Goal: Task Accomplishment & Management: Manage account settings

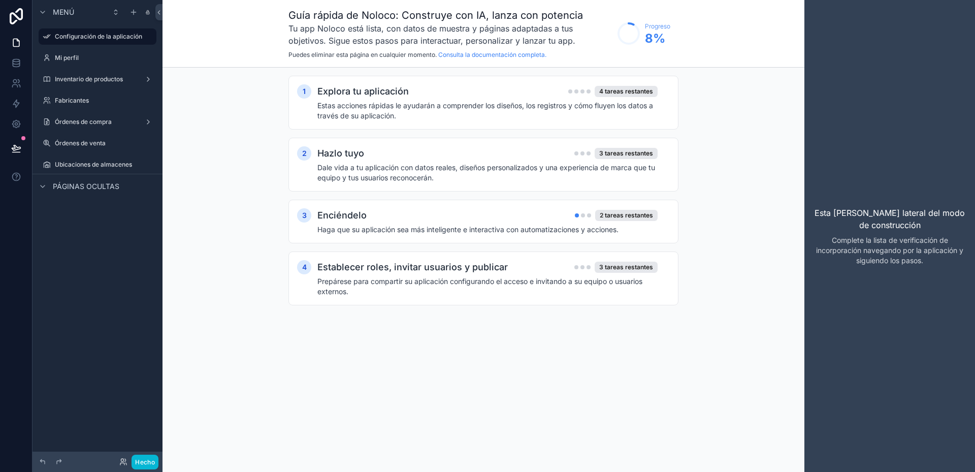
click at [563, 317] on div "1 Explora tu aplicación 4 tareas restantes Estas acciones rápidas le ayudarán a…" at bounding box center [484, 201] width 390 height 250
click at [408, 104] on font "Estas acciones rápidas le ayudarán a comprender los diseños, los registros y có…" at bounding box center [486, 110] width 336 height 19
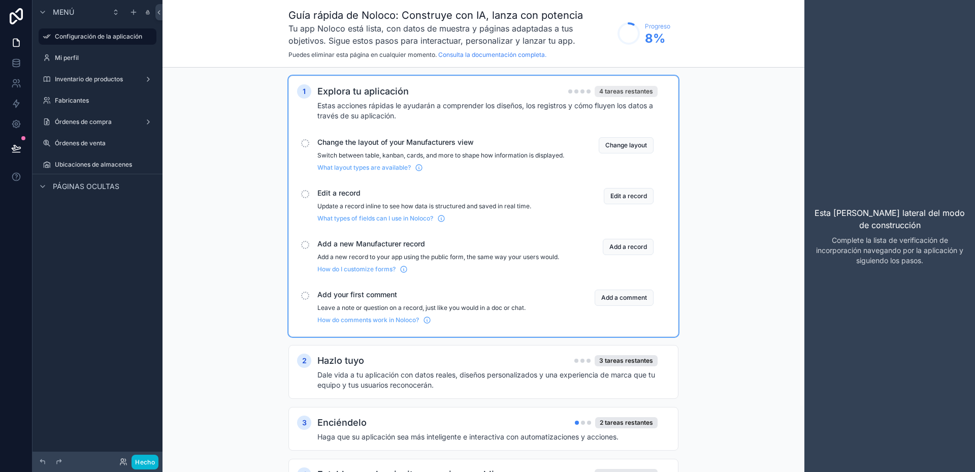
click at [622, 93] on font "4 tareas restantes" at bounding box center [626, 91] width 54 height 8
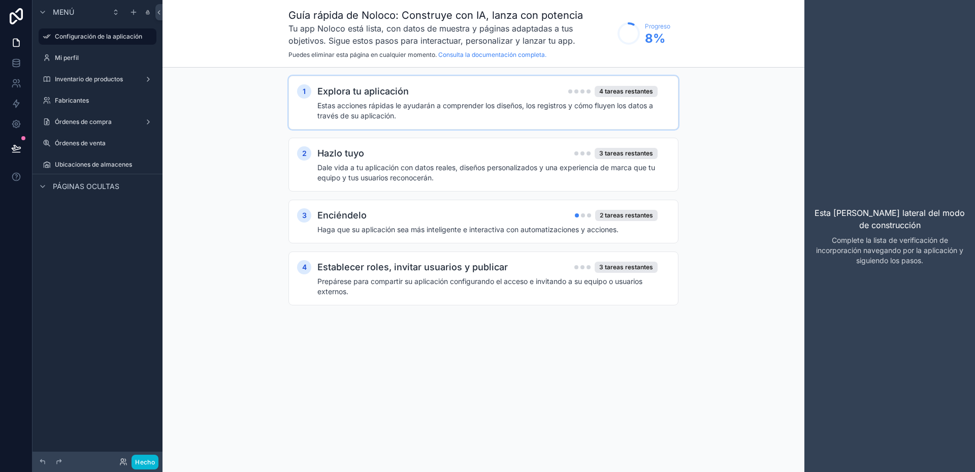
click at [564, 98] on div "Explora tu aplicación 4 tareas restantes" at bounding box center [488, 91] width 340 height 14
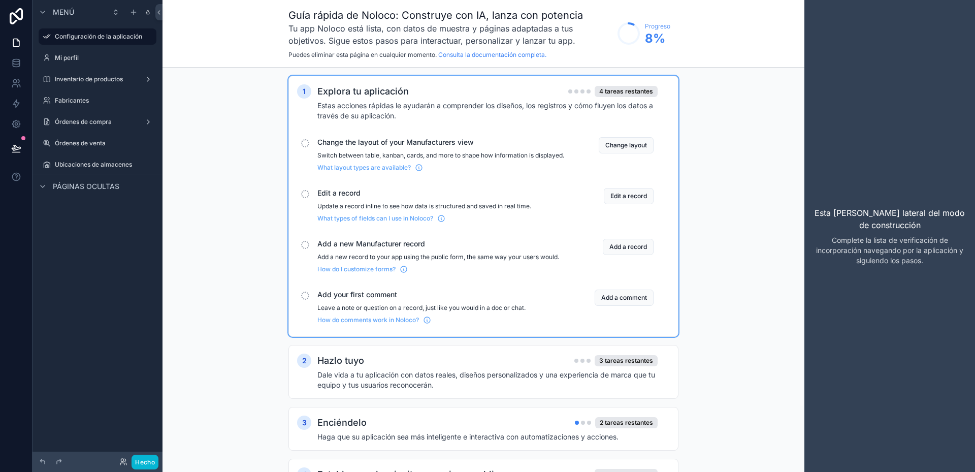
click at [326, 198] on span "Edit a record" at bounding box center [441, 193] width 247 height 10
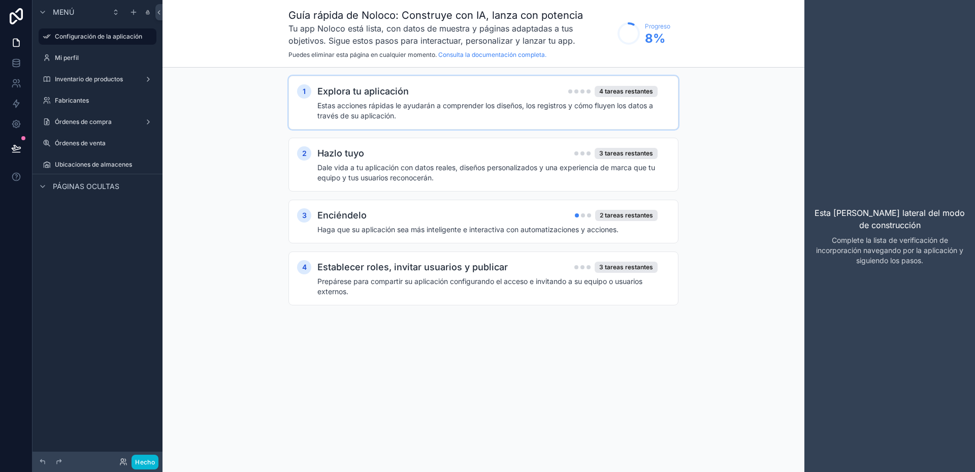
click at [406, 89] on font "Explora tu aplicación" at bounding box center [363, 91] width 91 height 11
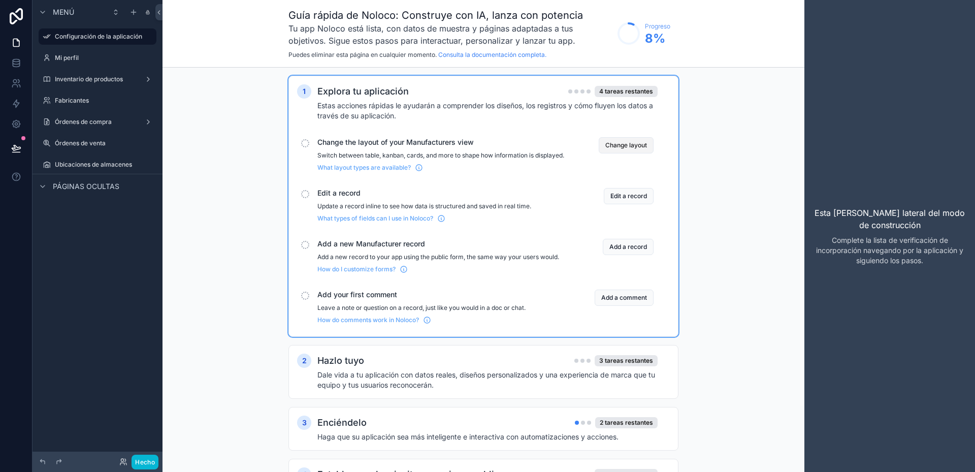
click at [618, 150] on button "Change layout" at bounding box center [626, 145] width 55 height 16
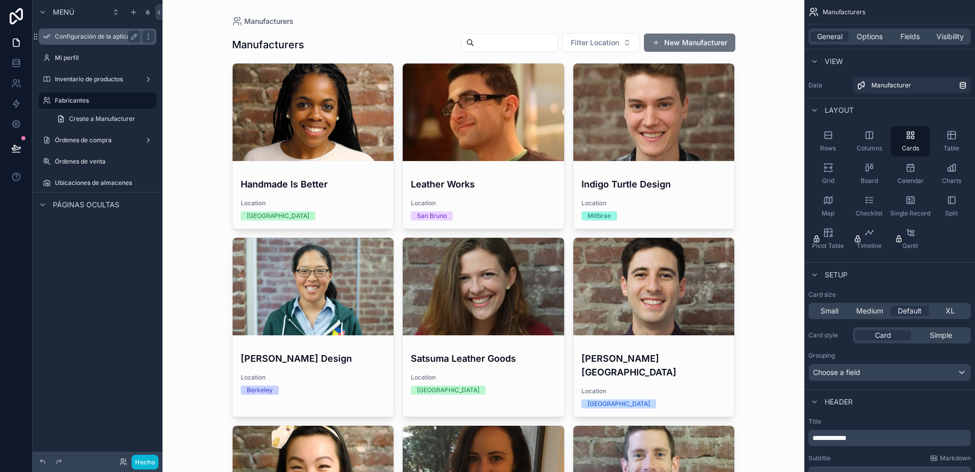
click at [80, 36] on font "Configuración de la aplicación" at bounding box center [98, 37] width 87 height 8
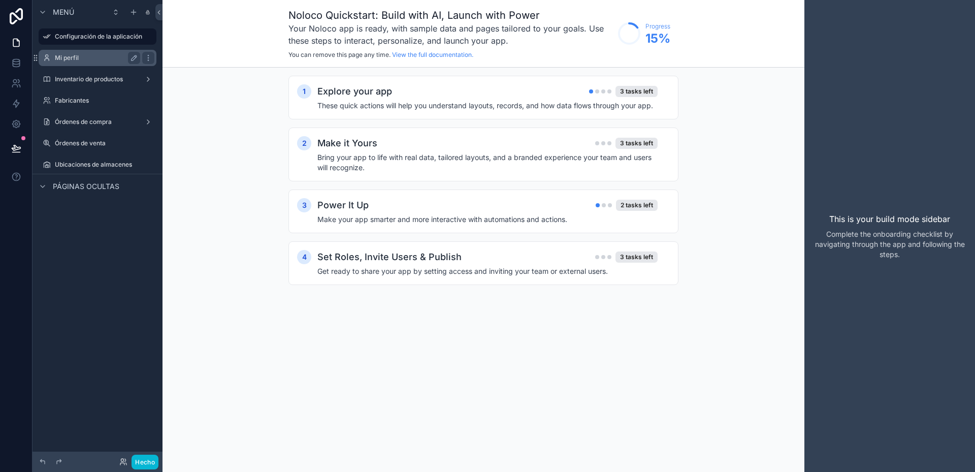
click at [77, 55] on font "Mi perfil" at bounding box center [67, 58] width 24 height 8
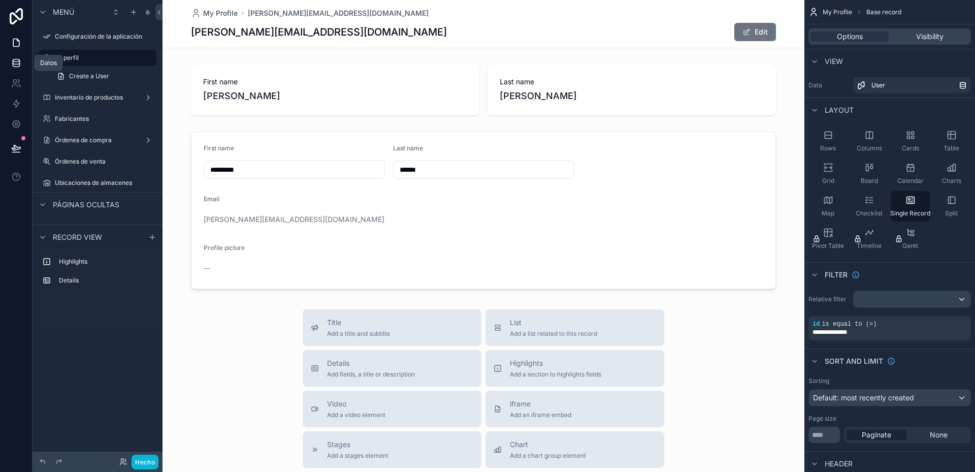
click at [16, 64] on icon at bounding box center [16, 63] width 10 height 10
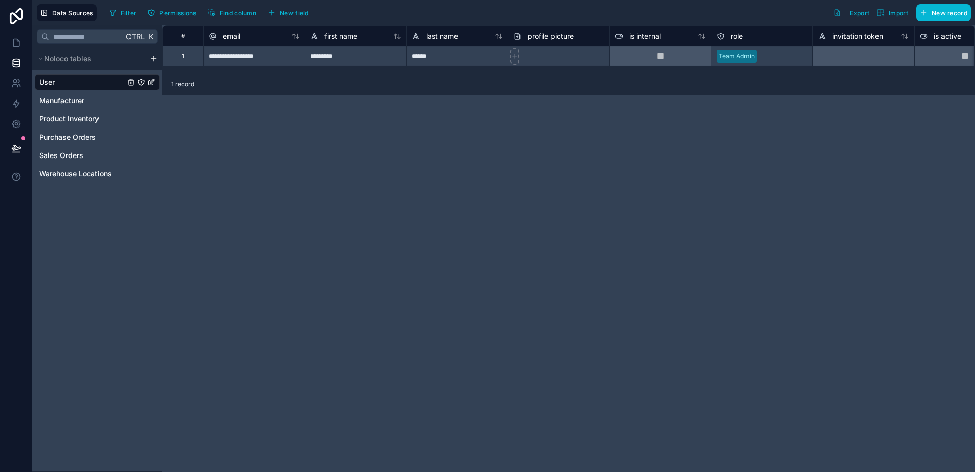
click at [604, 166] on div "**********" at bounding box center [569, 248] width 813 height 447
click at [67, 102] on span "Manufacturer" at bounding box center [61, 101] width 45 height 10
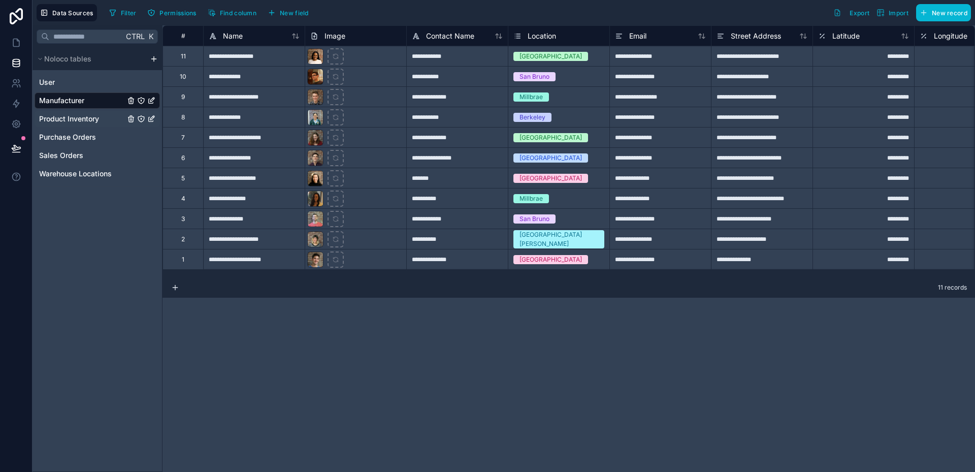
click at [64, 122] on span "Product Inventory" at bounding box center [69, 119] width 60 height 10
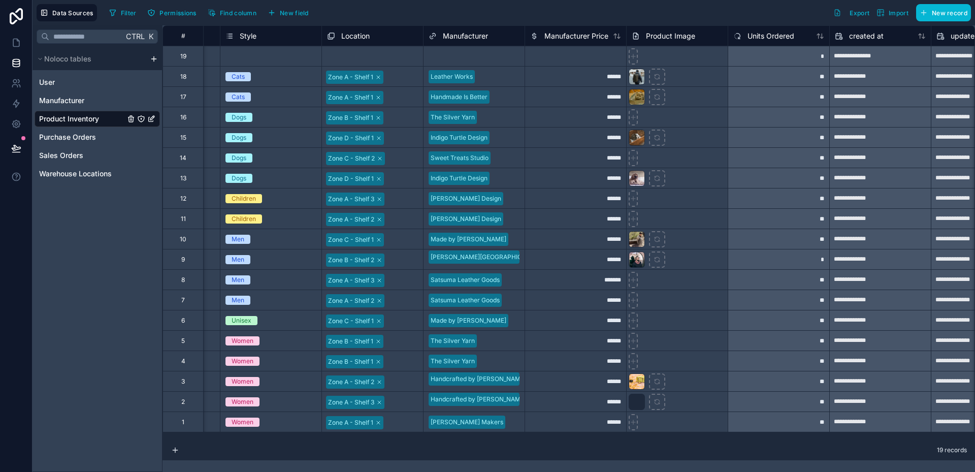
scroll to position [0, 505]
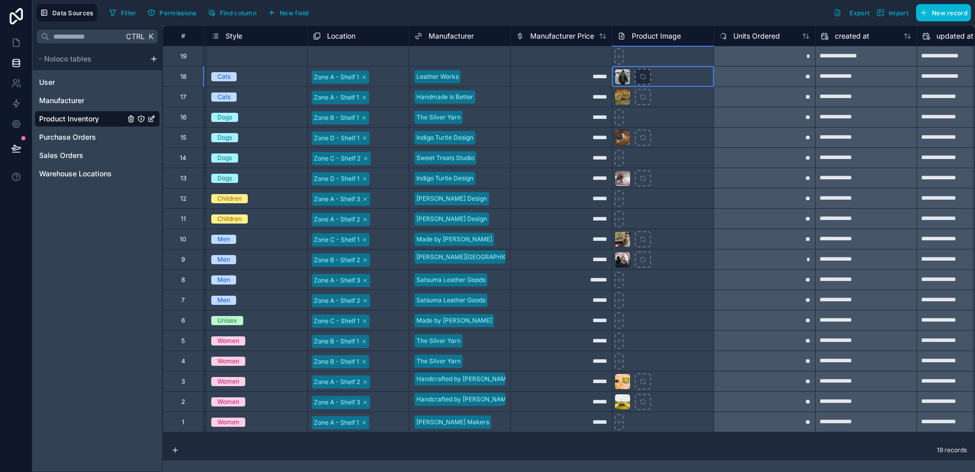
click at [646, 81] on div at bounding box center [643, 77] width 16 height 16
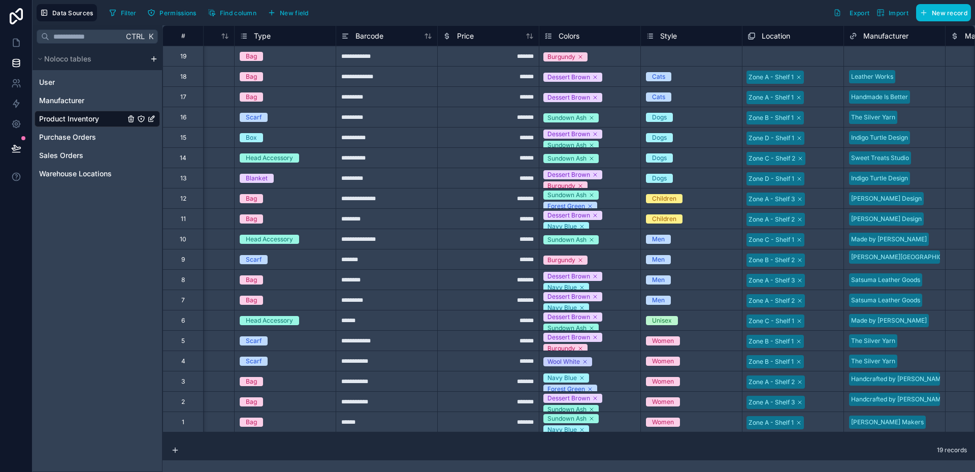
scroll to position [0, 0]
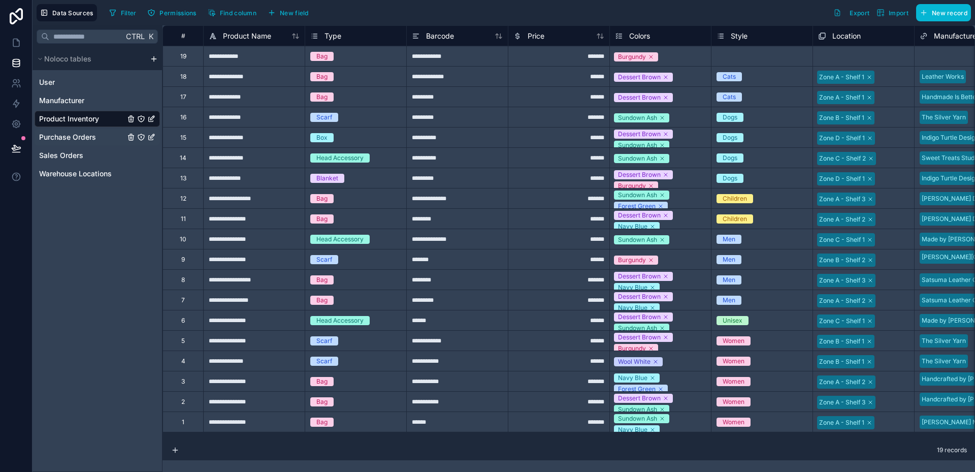
click at [78, 138] on span "Purchase Orders" at bounding box center [67, 137] width 57 height 10
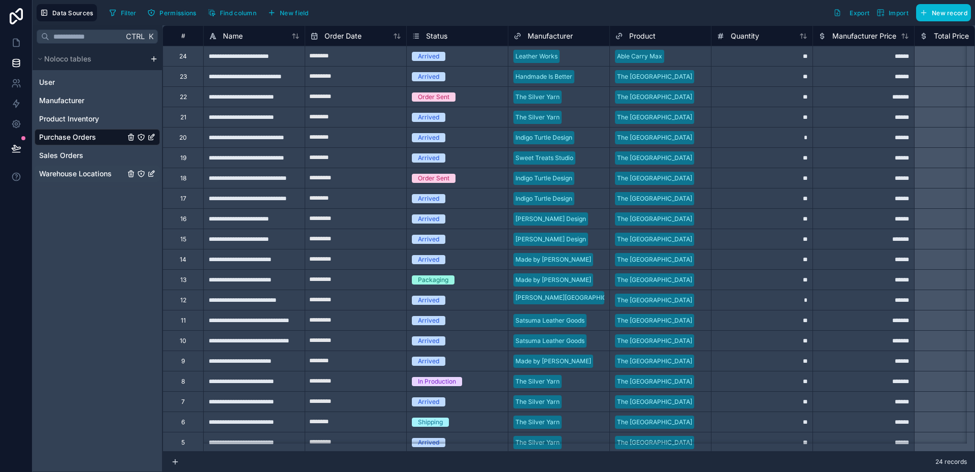
click at [92, 174] on span "Warehouse Locations" at bounding box center [75, 174] width 73 height 10
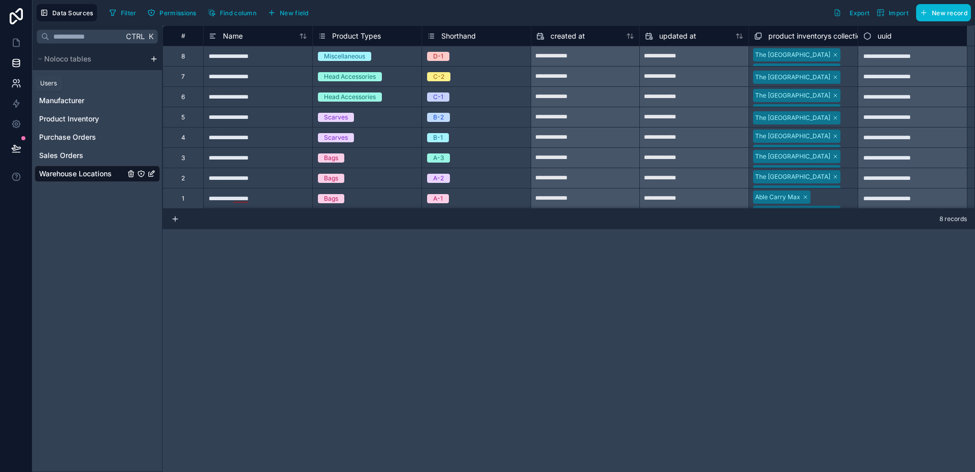
click at [15, 81] on icon at bounding box center [16, 83] width 10 height 10
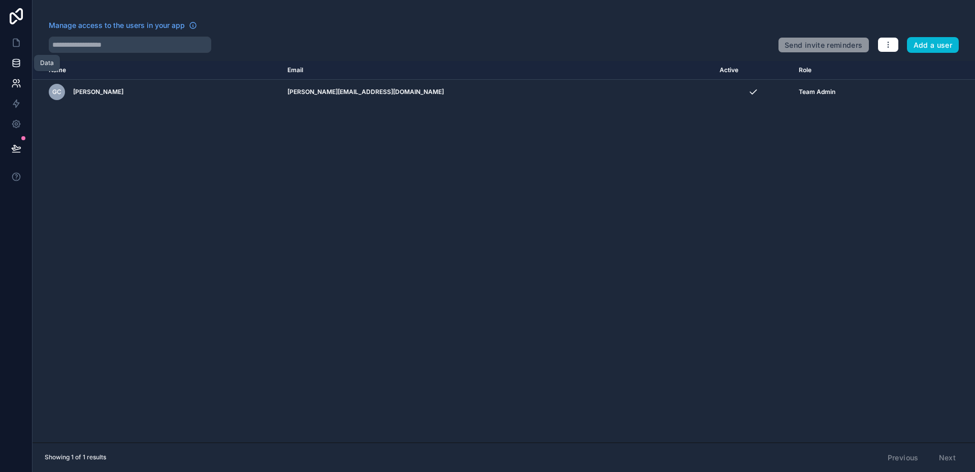
click at [13, 58] on icon at bounding box center [16, 63] width 10 height 10
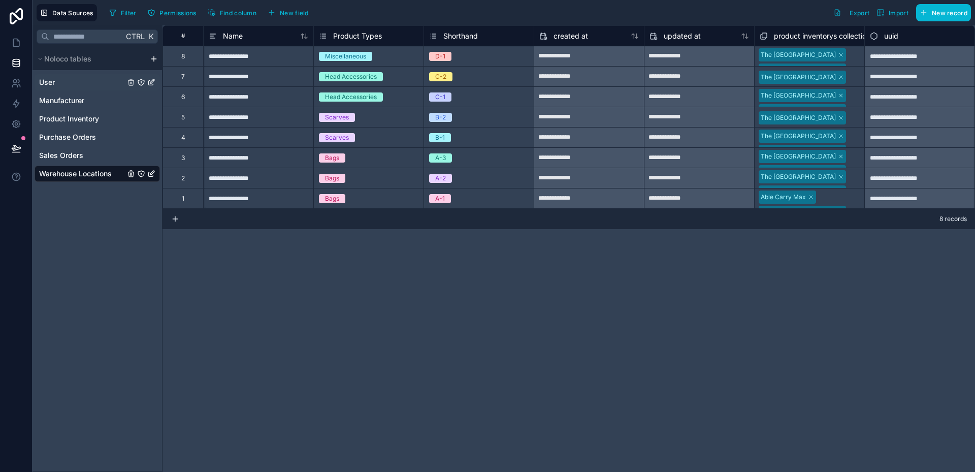
click at [65, 81] on link "User" at bounding box center [82, 82] width 86 height 10
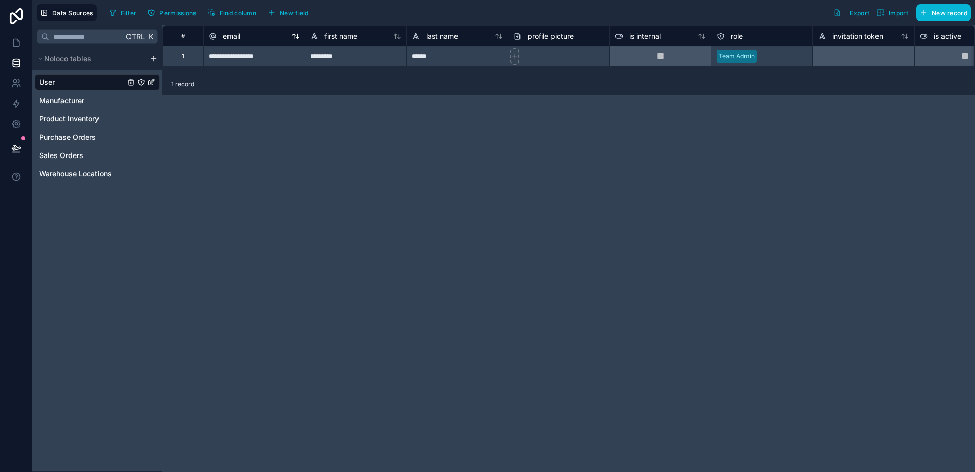
click at [238, 37] on span "email" at bounding box center [231, 36] width 17 height 10
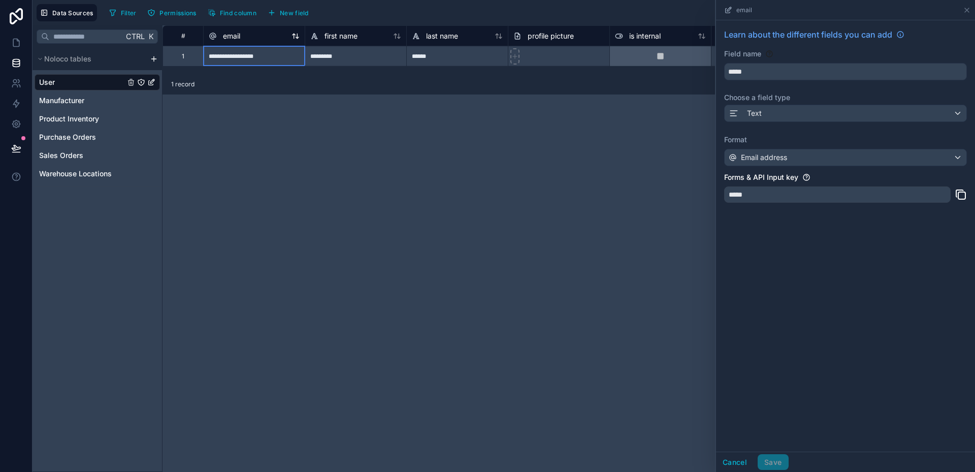
click at [266, 37] on div "email" at bounding box center [254, 36] width 91 height 12
click at [235, 36] on span "email" at bounding box center [231, 36] width 17 height 10
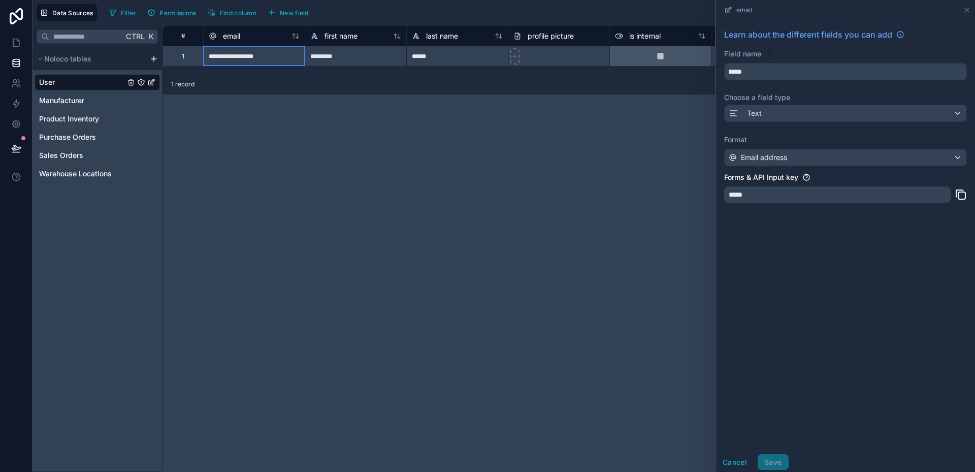
click at [746, 198] on div "*****" at bounding box center [837, 194] width 227 height 16
click at [333, 34] on span "first name" at bounding box center [341, 36] width 33 height 10
click at [427, 57] on div "******" at bounding box center [457, 56] width 102 height 20
click at [530, 52] on div at bounding box center [559, 56] width 102 height 20
click at [256, 39] on div "email" at bounding box center [254, 36] width 91 height 12
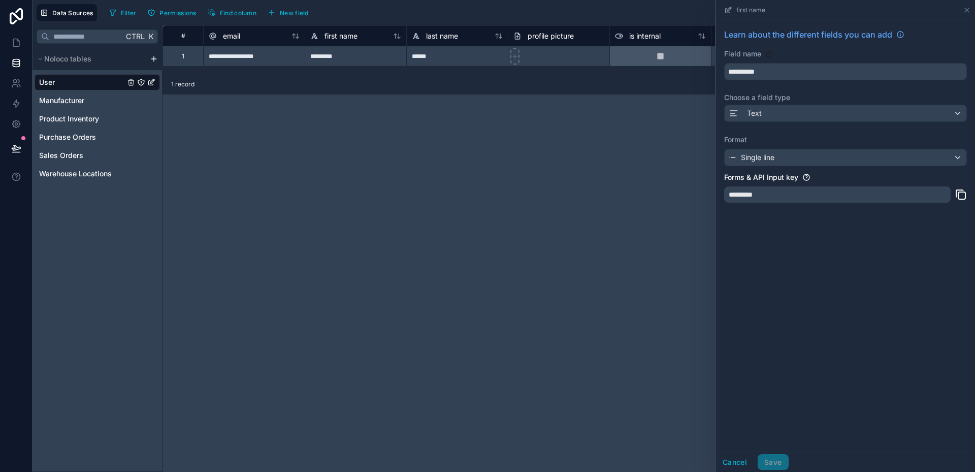
click at [153, 82] on icon "User" at bounding box center [151, 82] width 8 height 8
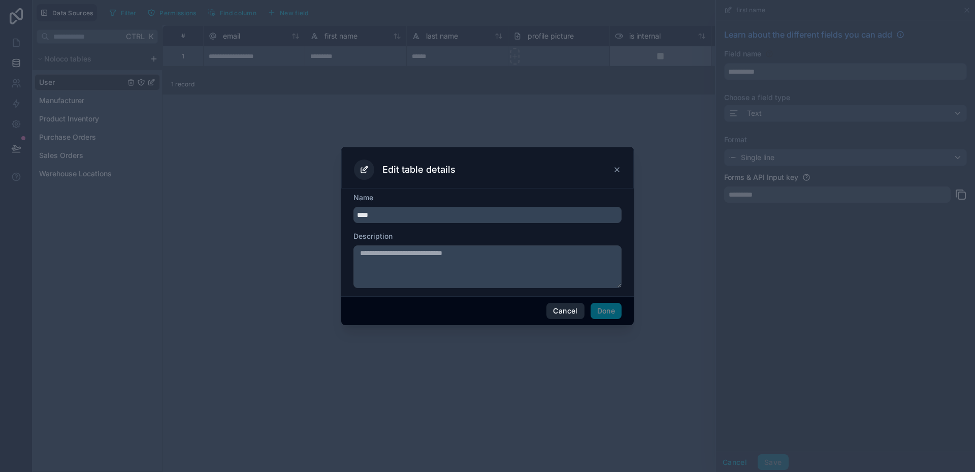
click at [572, 314] on button "Cancel" at bounding box center [566, 311] width 38 height 16
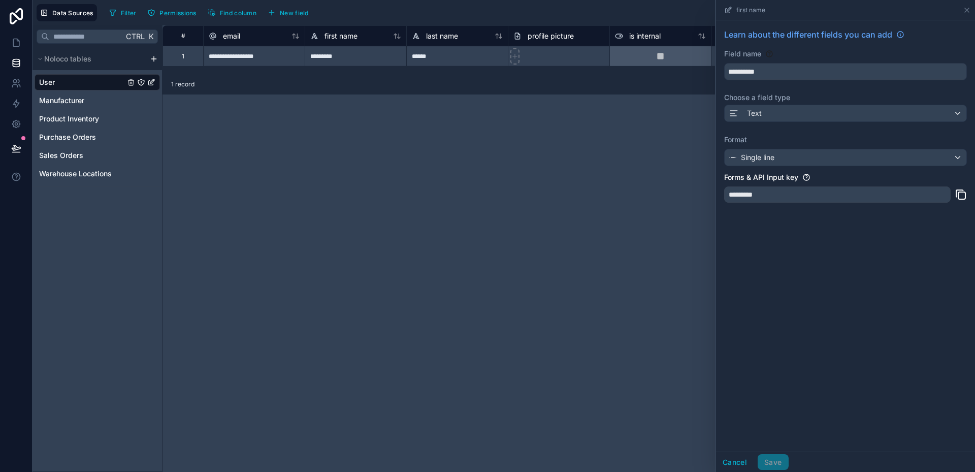
click at [770, 198] on div "*********" at bounding box center [837, 194] width 227 height 16
click at [19, 144] on icon at bounding box center [16, 148] width 10 height 10
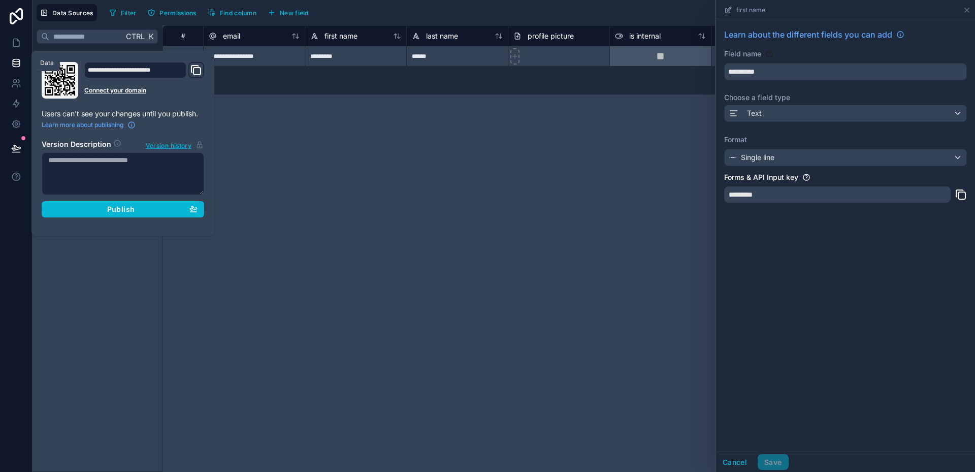
click at [18, 65] on icon at bounding box center [16, 63] width 10 height 10
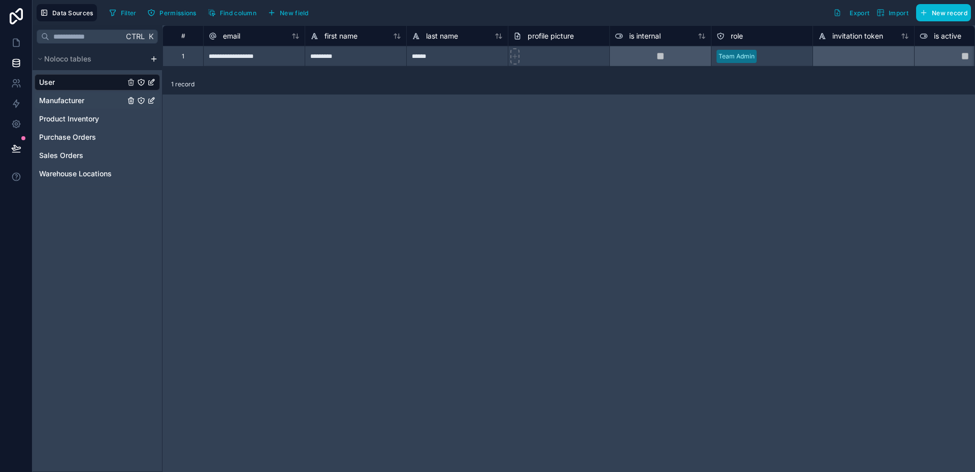
click at [56, 97] on span "Manufacturer" at bounding box center [61, 101] width 45 height 10
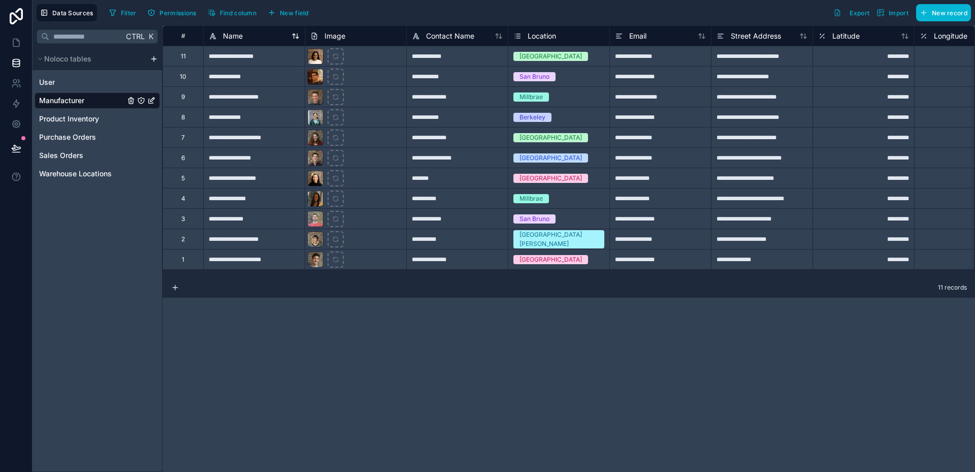
click at [235, 37] on span "Name" at bounding box center [233, 36] width 20 height 10
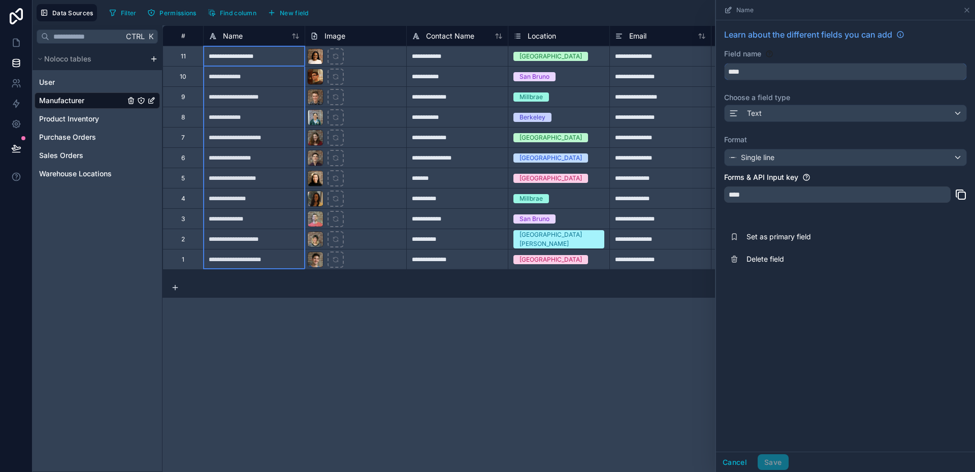
click at [752, 74] on input "****" at bounding box center [846, 72] width 242 height 16
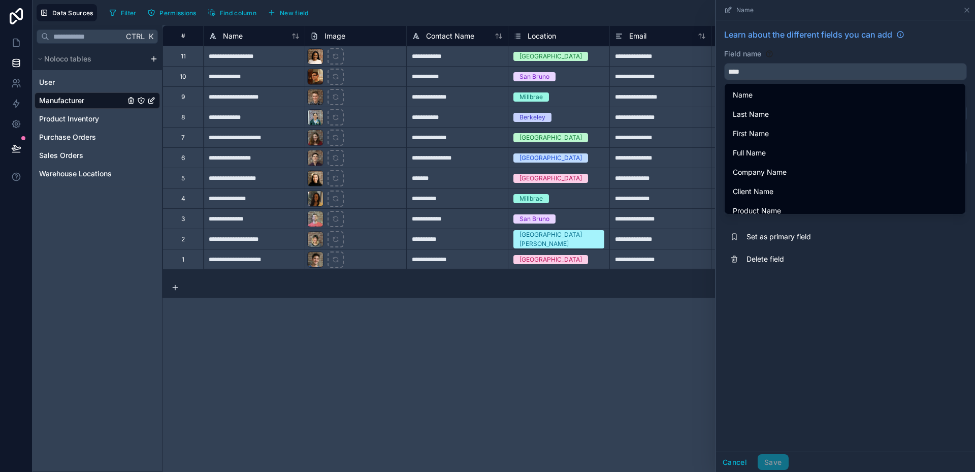
click at [861, 355] on div "Learn about the different fields you can add Field name **** Choose a field typ…" at bounding box center [845, 235] width 259 height 431
click at [58, 83] on link "User" at bounding box center [82, 82] width 86 height 10
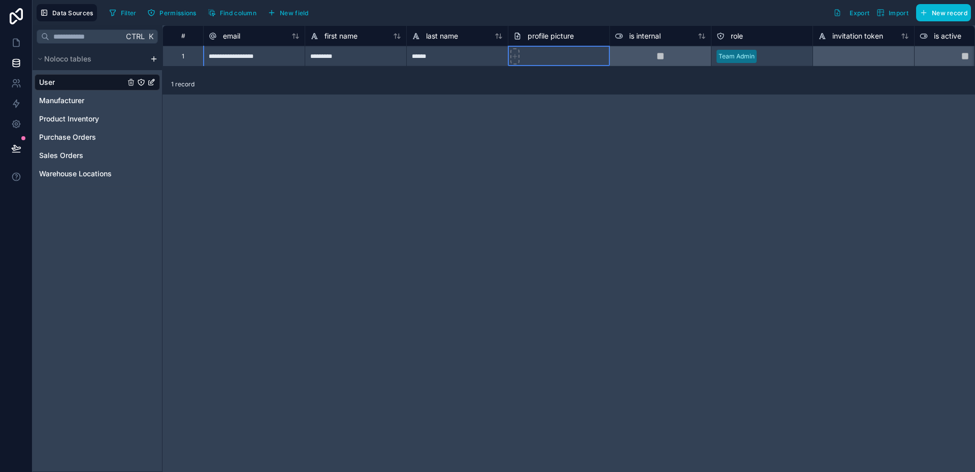
click at [551, 39] on span "profile picture" at bounding box center [551, 36] width 46 height 10
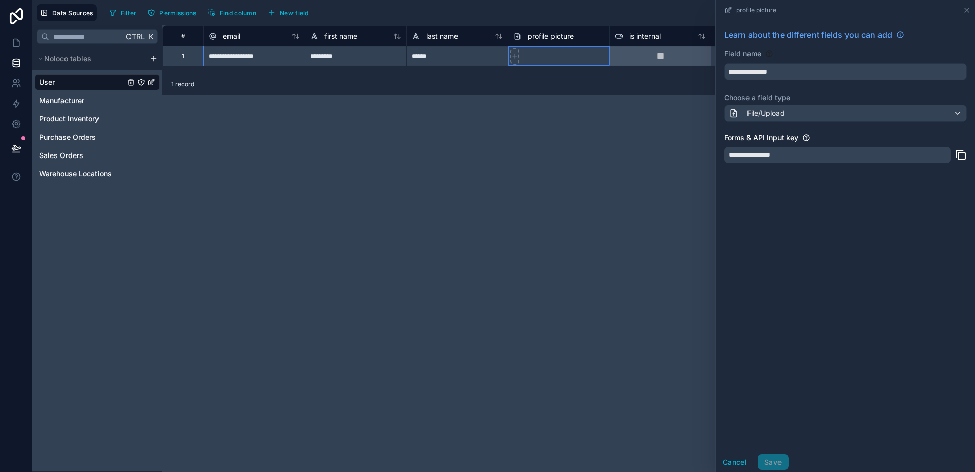
click at [676, 120] on div "**********" at bounding box center [569, 248] width 813 height 447
click at [966, 8] on icon at bounding box center [967, 10] width 8 height 8
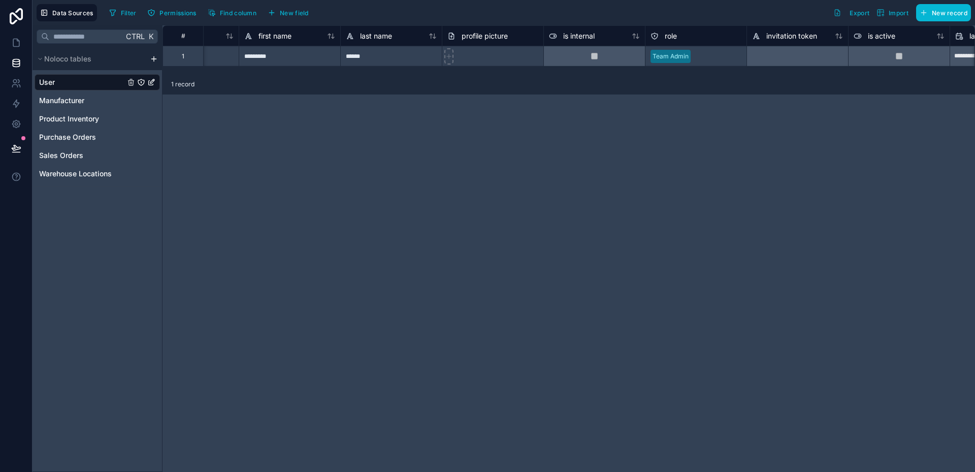
scroll to position [0, 95]
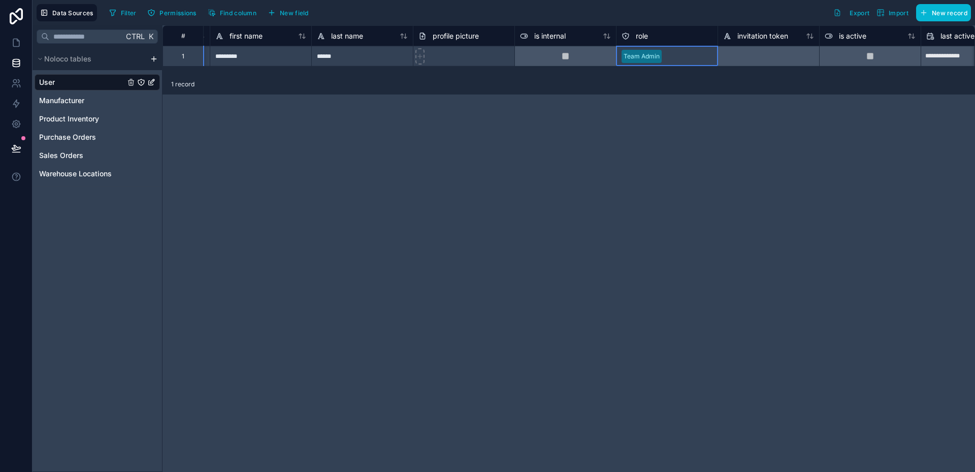
click at [683, 56] on div at bounding box center [689, 56] width 47 height 10
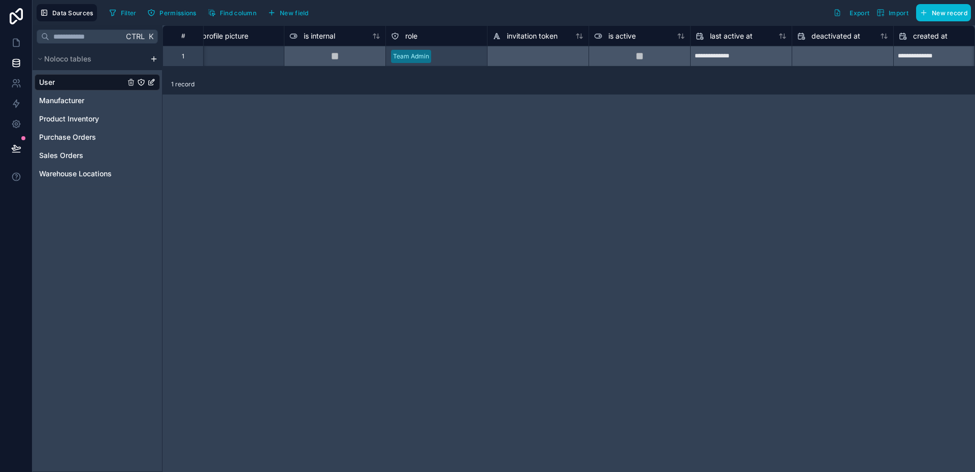
scroll to position [0, 326]
click at [538, 40] on span "invitation token" at bounding box center [531, 36] width 51 height 10
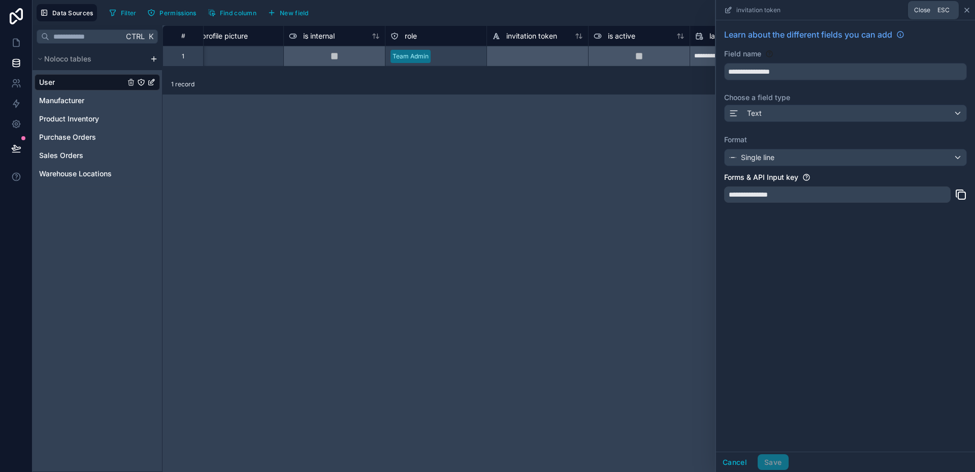
click at [967, 10] on icon at bounding box center [967, 10] width 4 height 4
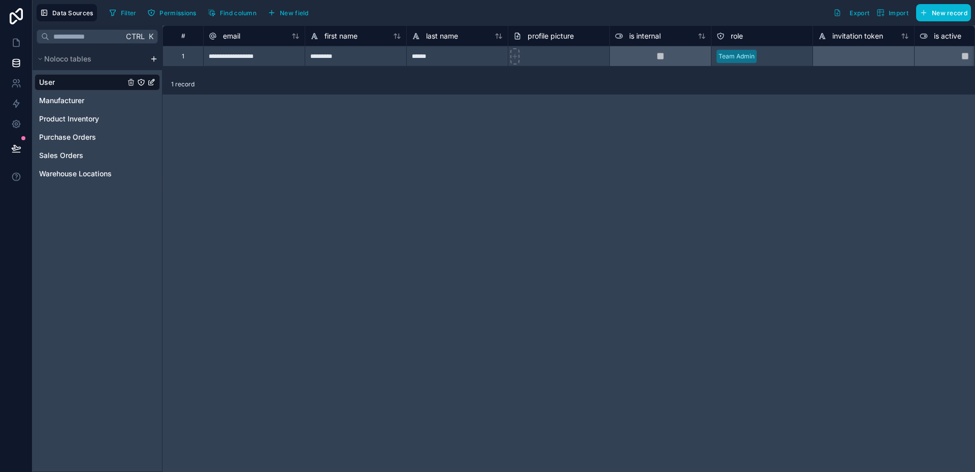
click at [841, 53] on div at bounding box center [864, 56] width 102 height 20
click at [847, 59] on div at bounding box center [864, 56] width 102 height 20
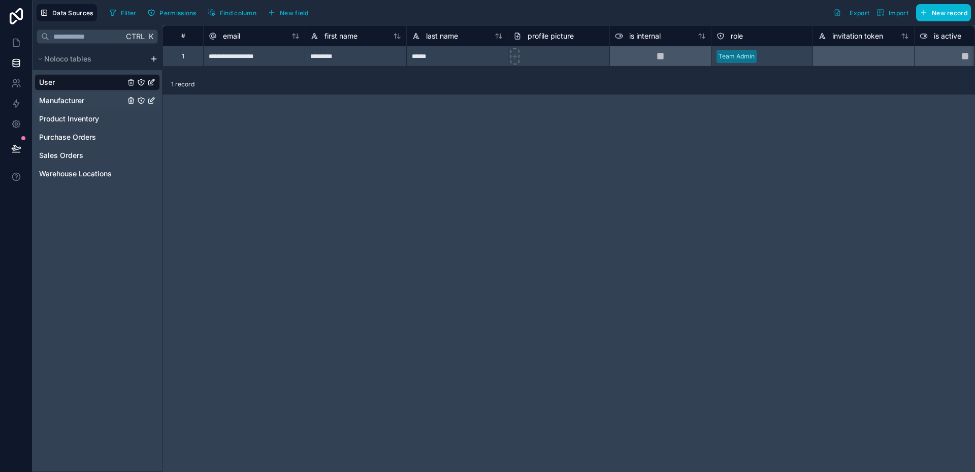
click at [76, 100] on span "Manufacturer" at bounding box center [61, 101] width 45 height 10
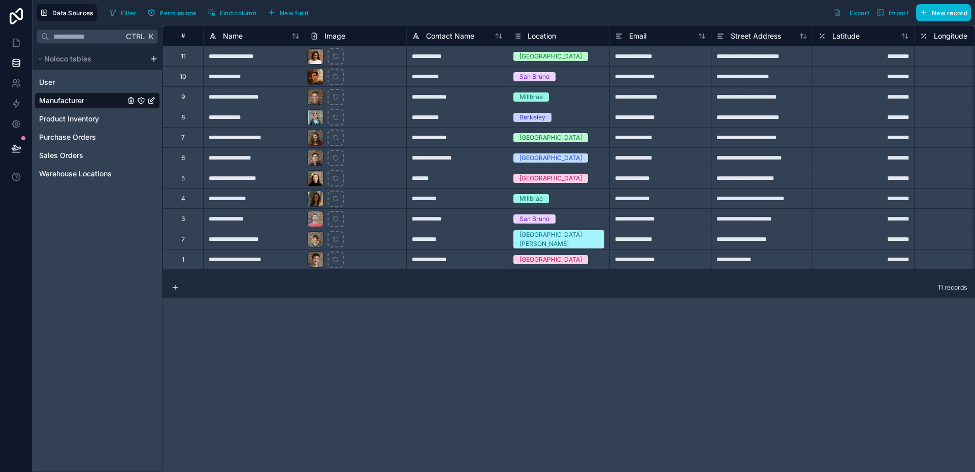
click at [152, 102] on icon "Manufacturer" at bounding box center [151, 101] width 8 height 8
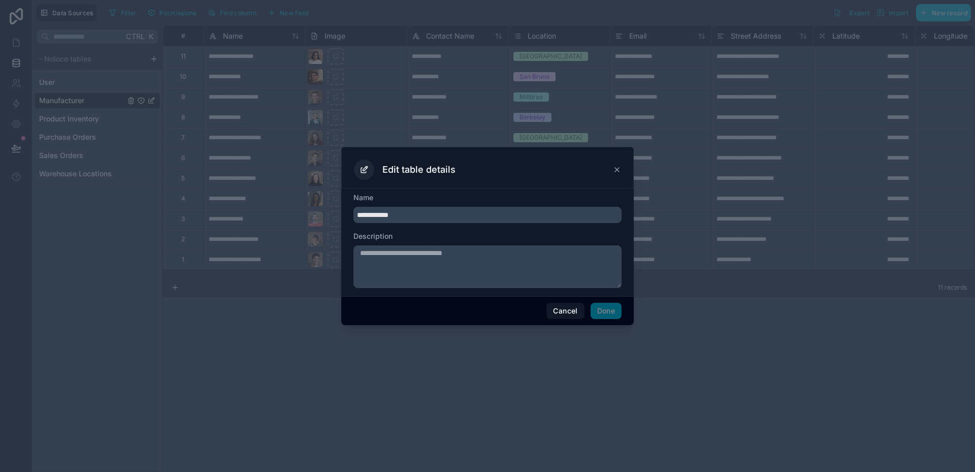
click at [431, 217] on input "**********" at bounding box center [488, 215] width 268 height 16
drag, startPoint x: 430, startPoint y: 215, endPoint x: 339, endPoint y: 213, distance: 90.4
click at [339, 213] on div "**********" at bounding box center [487, 236] width 975 height 472
type input "*******"
click at [602, 311] on button "Done" at bounding box center [606, 311] width 31 height 16
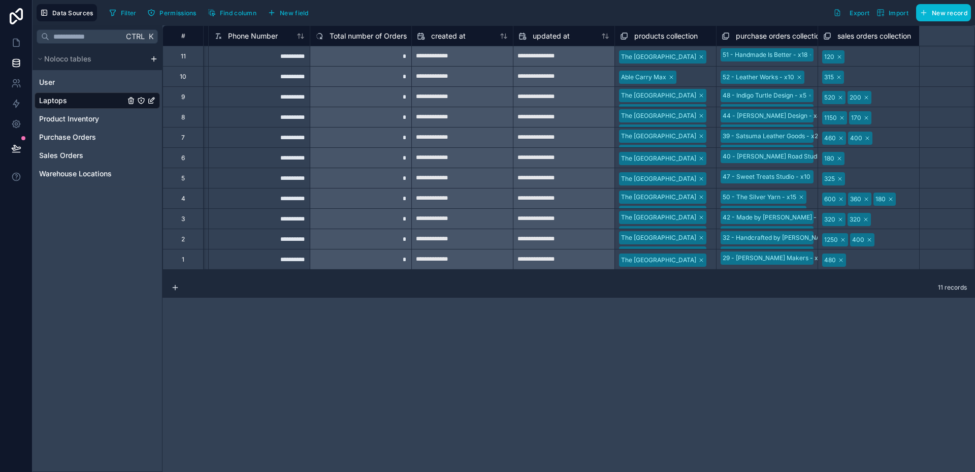
scroll to position [0, 956]
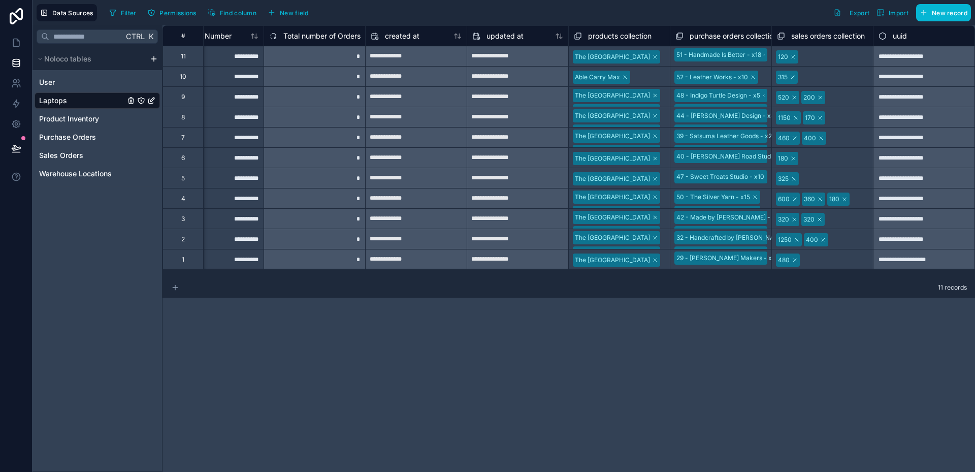
click at [177, 289] on icon at bounding box center [175, 287] width 8 height 8
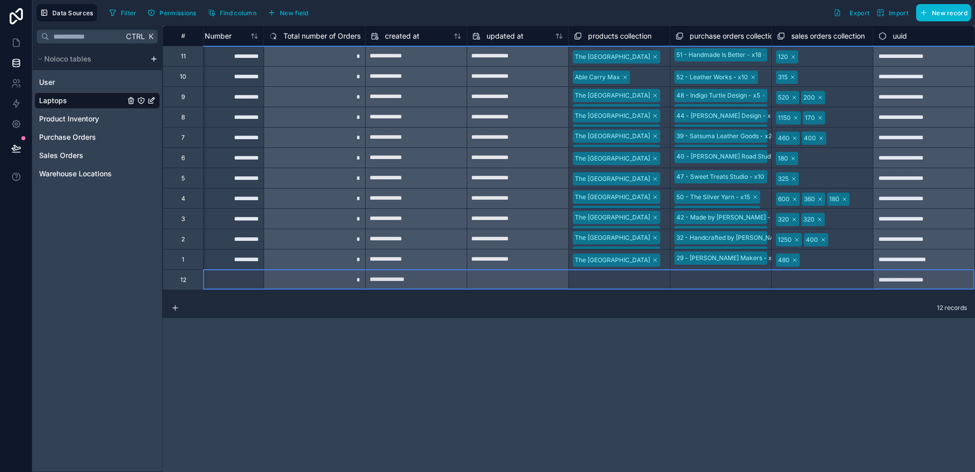
click at [181, 278] on div "12" at bounding box center [183, 280] width 6 height 8
click at [220, 324] on div "Delete row" at bounding box center [217, 324] width 52 height 11
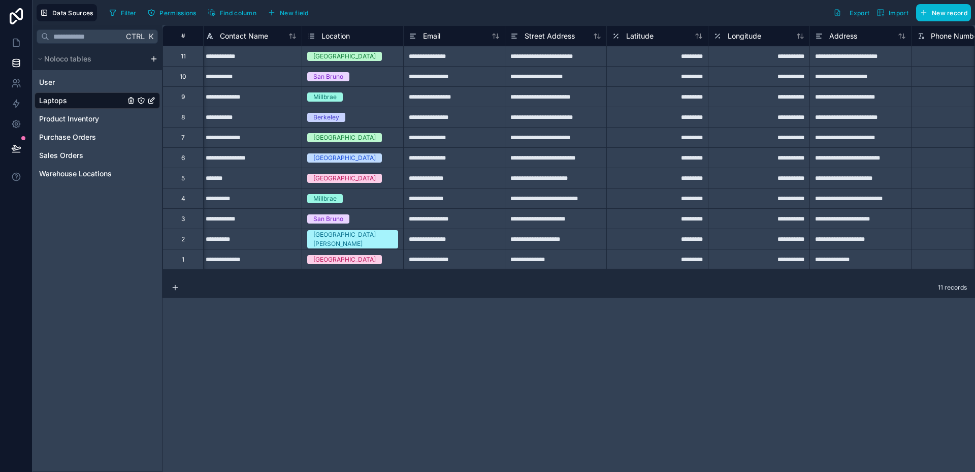
scroll to position [0, 0]
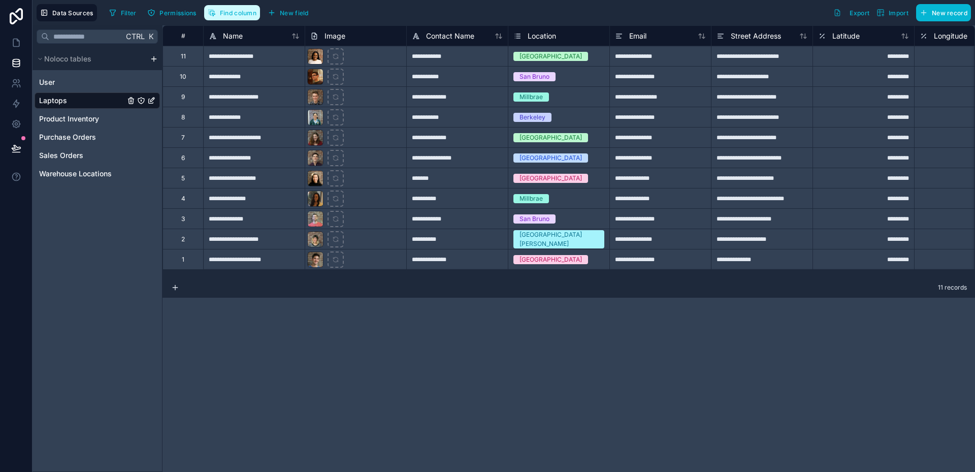
click at [243, 17] on button "Find column" at bounding box center [232, 12] width 56 height 15
click at [340, 14] on div "Filter Permissions Find column New field Export Import New record" at bounding box center [538, 12] width 866 height 17
click at [299, 15] on span "New field" at bounding box center [294, 13] width 29 height 8
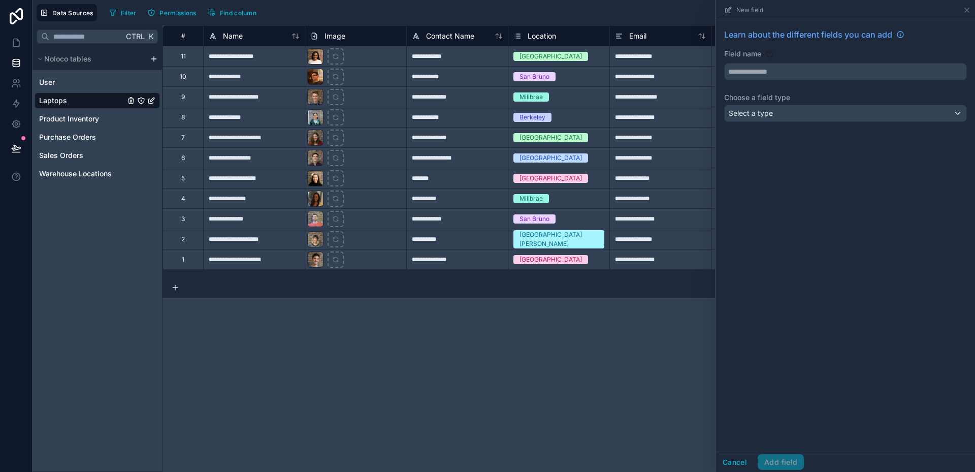
click at [130, 223] on div "Ctrl K Noloco tables User Laptops Product Inventory Purchase Orders Sales Order…" at bounding box center [98, 248] width 130 height 447
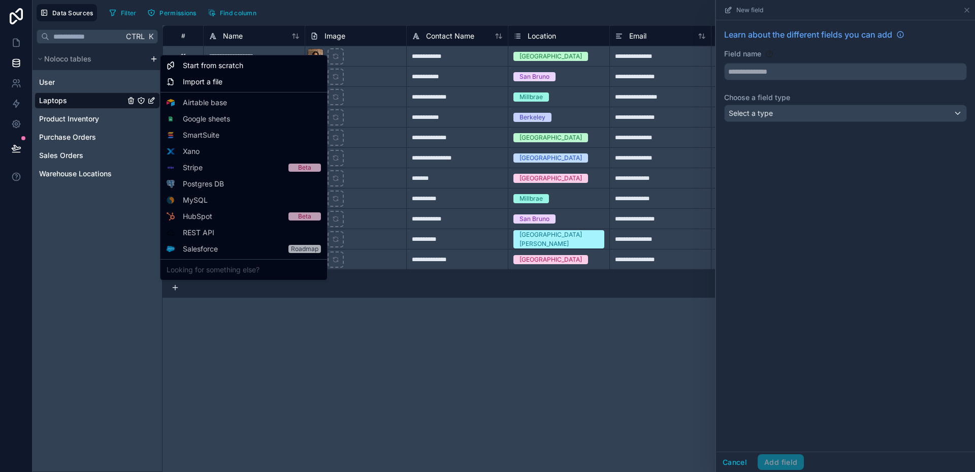
click at [155, 59] on html "**********" at bounding box center [487, 236] width 975 height 472
click at [205, 66] on span "Start from scratch" at bounding box center [213, 65] width 60 height 10
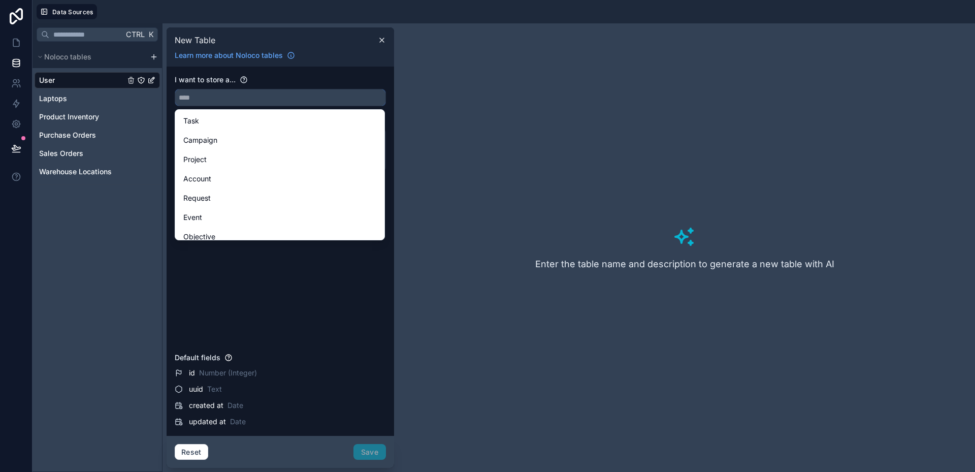
click at [203, 100] on input "text" at bounding box center [280, 97] width 210 height 16
click at [218, 88] on div "I want to store a..." at bounding box center [280, 90] width 211 height 31
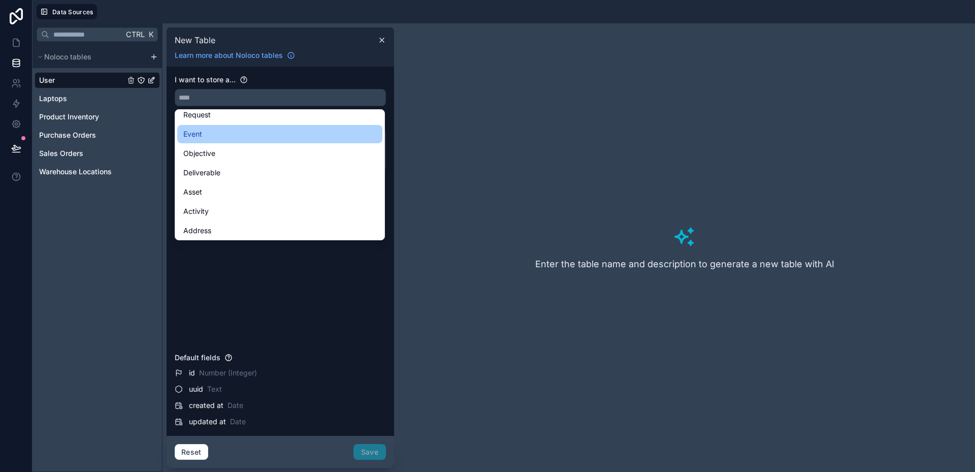
scroll to position [152, 0]
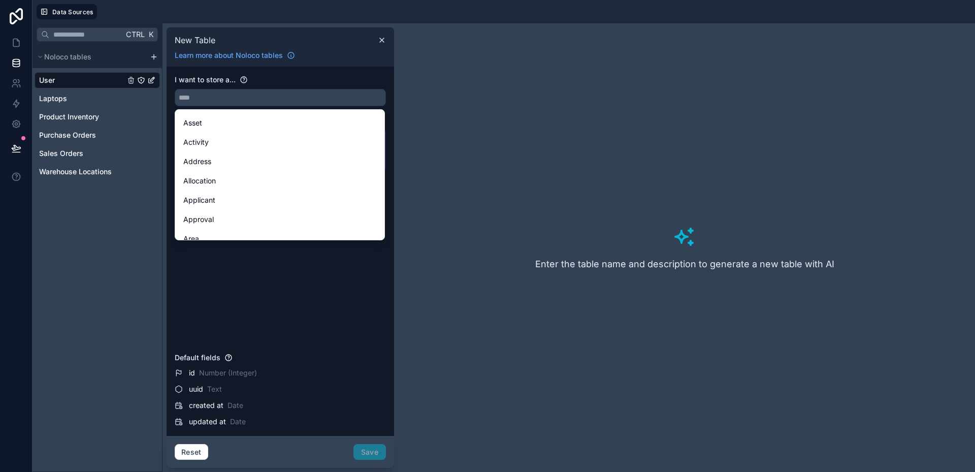
click at [302, 290] on div "I want to store a... Describe your table" at bounding box center [280, 212] width 211 height 274
click at [388, 91] on div "I want to store a... Describe your table Default fields id Number (Integer) uui…" at bounding box center [281, 251] width 228 height 369
click at [360, 82] on div "I want to store a..." at bounding box center [280, 80] width 211 height 10
drag, startPoint x: 361, startPoint y: 78, endPoint x: 358, endPoint y: 88, distance: 10.1
click at [361, 79] on div "I want to store a..." at bounding box center [280, 80] width 211 height 10
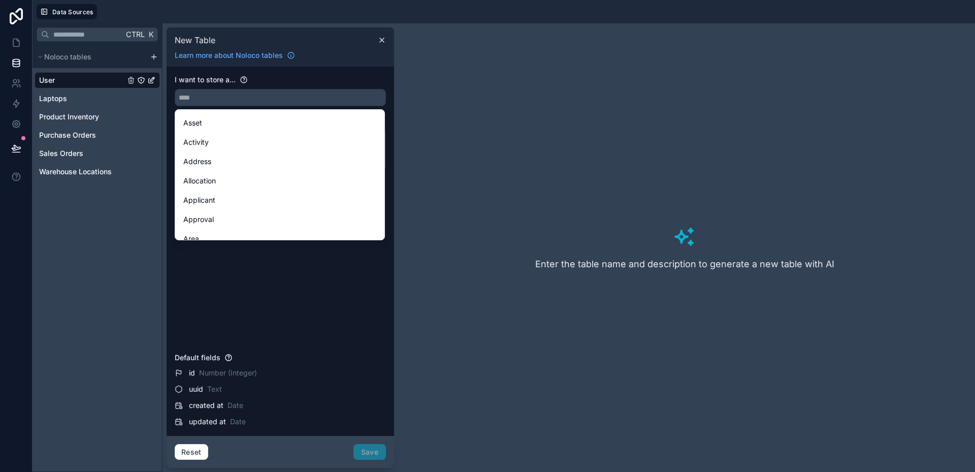
click at [265, 284] on div "I want to store a... Describe your table" at bounding box center [280, 212] width 211 height 274
click at [228, 90] on input "text" at bounding box center [280, 97] width 210 height 16
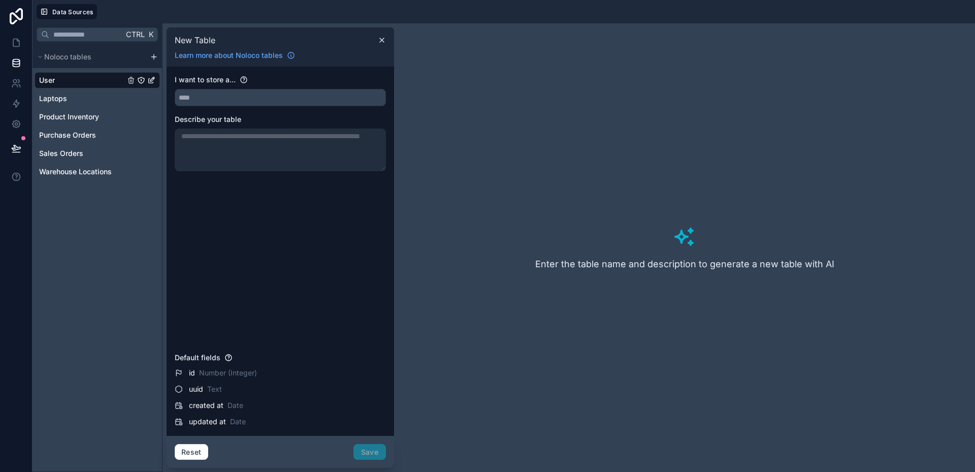
click at [239, 313] on div "I want to store a... Describe your table" at bounding box center [280, 212] width 211 height 274
click at [210, 97] on input "text" at bounding box center [280, 97] width 210 height 16
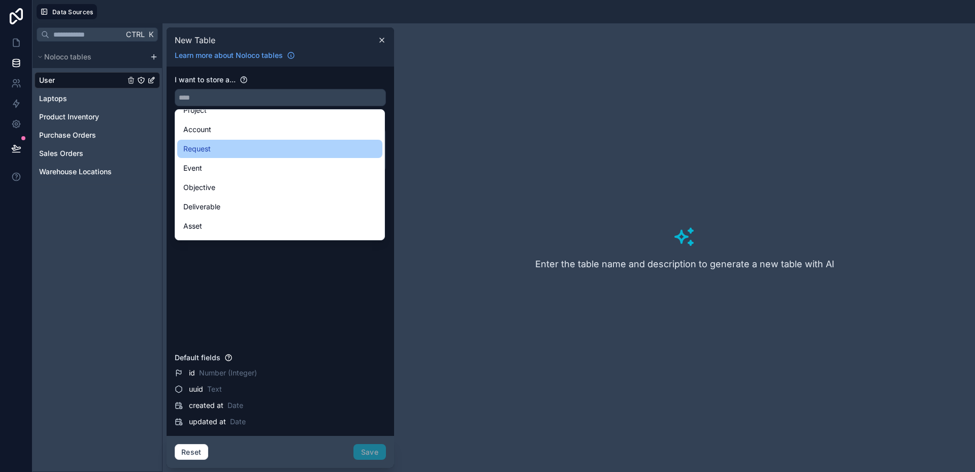
scroll to position [51, 0]
click at [484, 256] on div "Enter the table name and description to generate a new table with AI" at bounding box center [684, 247] width 573 height 440
click at [384, 43] on icon at bounding box center [382, 40] width 8 height 8
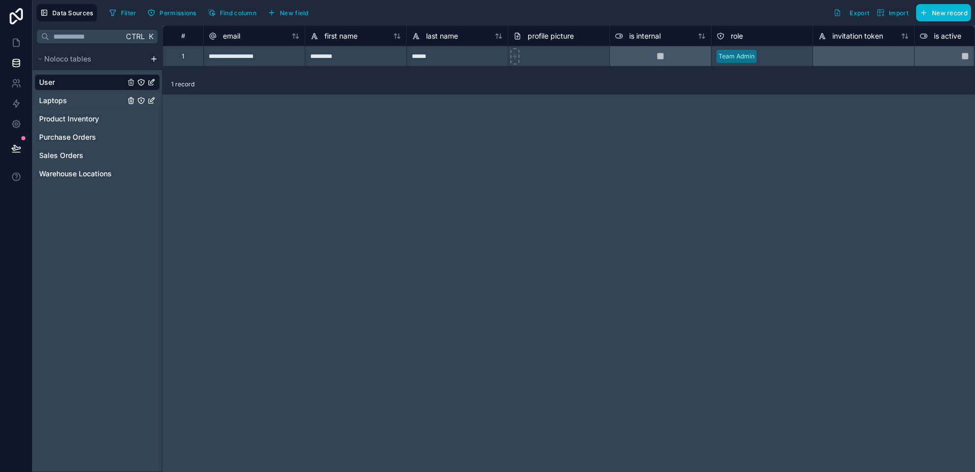
click at [74, 103] on link "Laptops" at bounding box center [82, 101] width 86 height 10
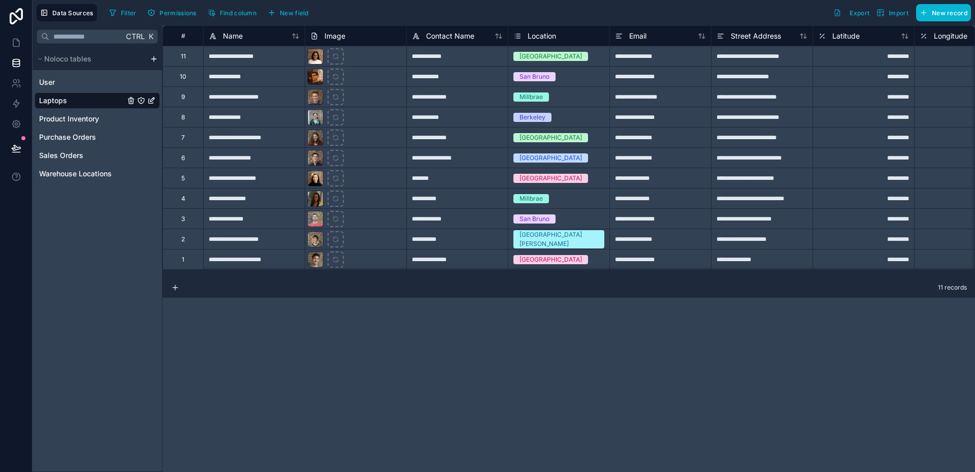
click at [152, 104] on icon "Laptops" at bounding box center [151, 101] width 5 height 5
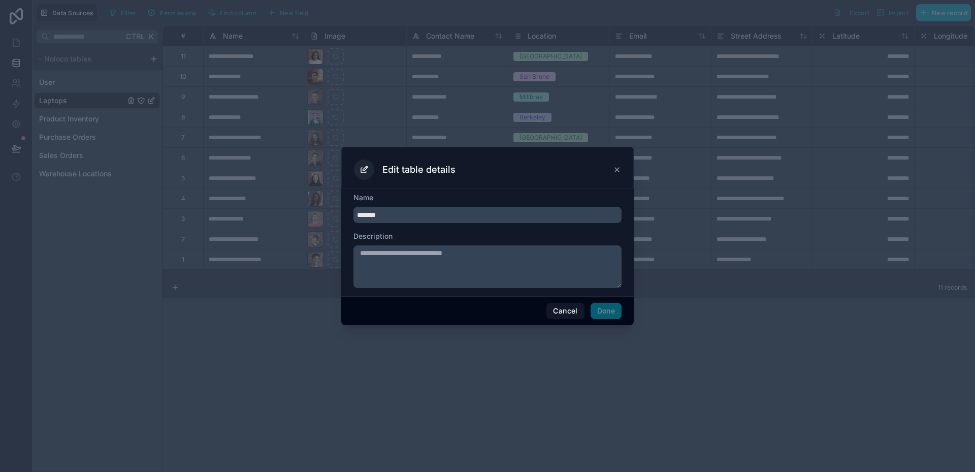
click at [619, 171] on icon at bounding box center [617, 170] width 8 height 8
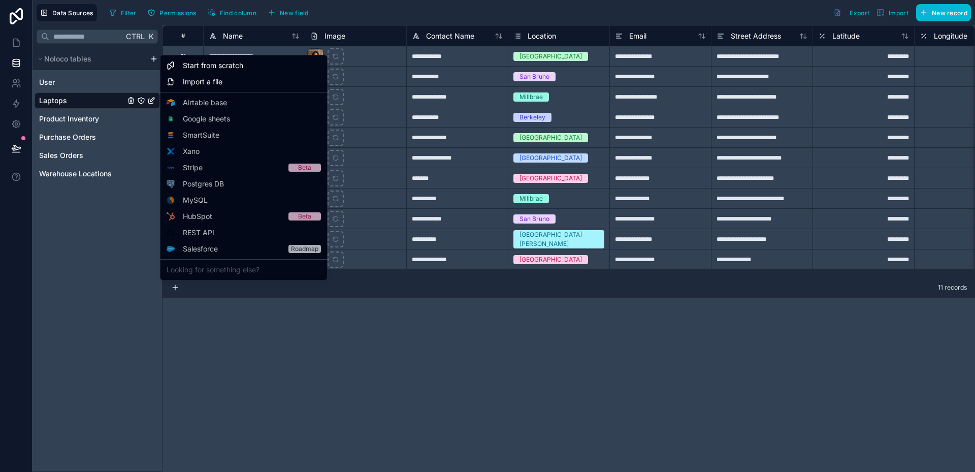
click at [153, 58] on html "**********" at bounding box center [487, 236] width 975 height 472
click at [215, 65] on span "Start from scratch" at bounding box center [213, 65] width 60 height 10
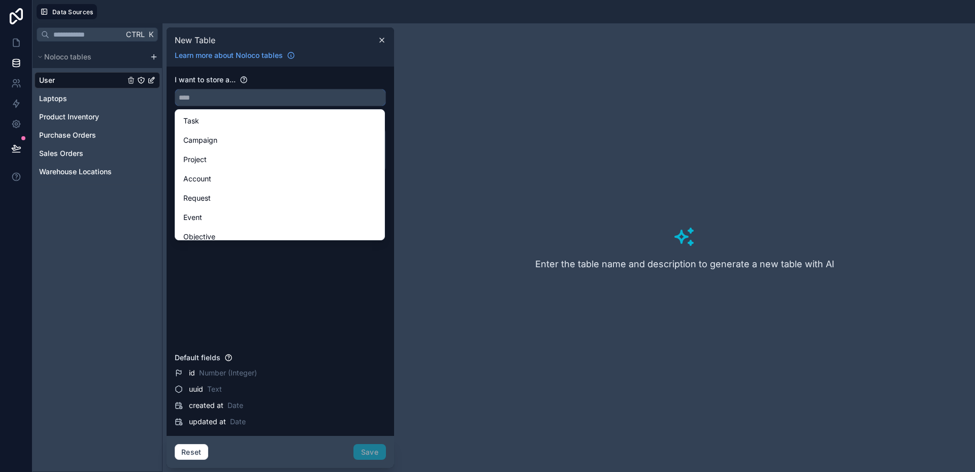
click at [199, 96] on input "text" at bounding box center [280, 97] width 210 height 16
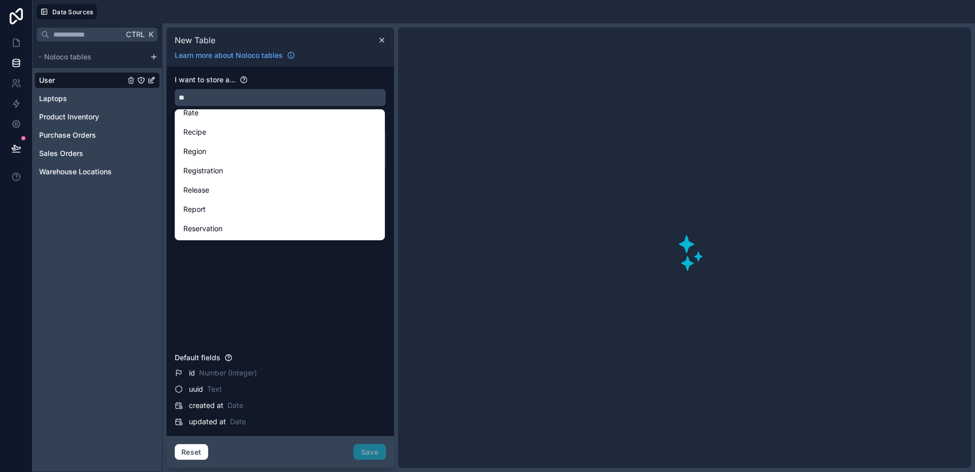
scroll to position [27, 0]
click at [217, 116] on div "Article" at bounding box center [279, 113] width 193 height 12
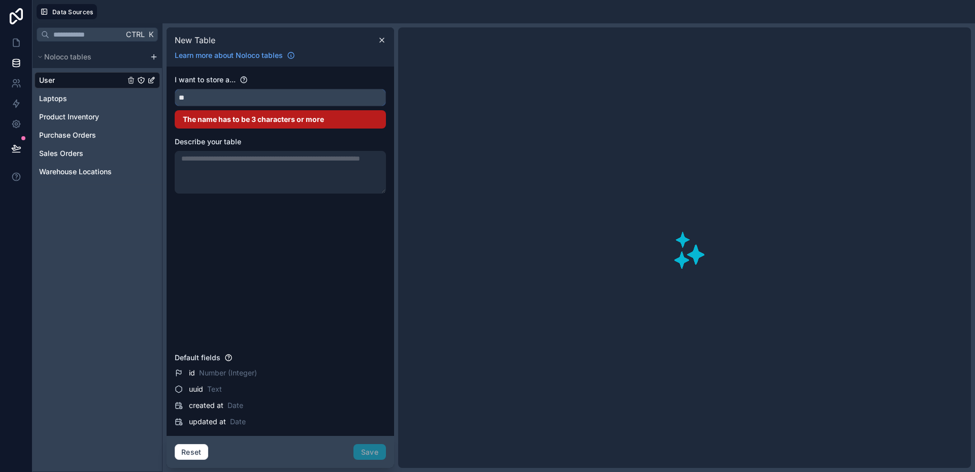
click at [220, 98] on input "**" at bounding box center [280, 97] width 210 height 16
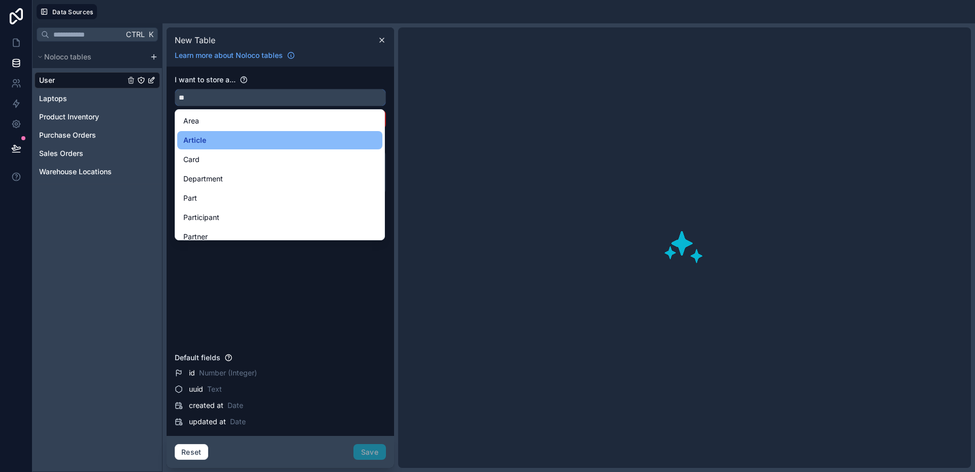
type input "*******"
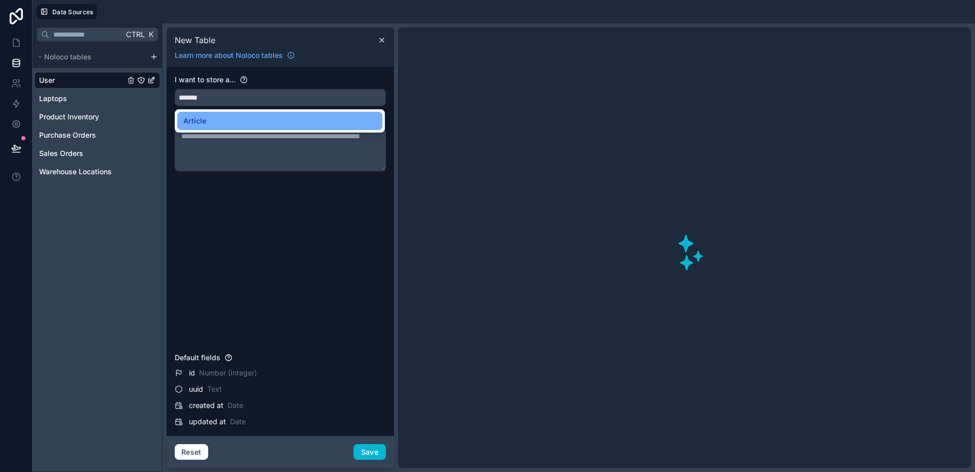
click at [223, 120] on div "Article" at bounding box center [279, 121] width 193 height 12
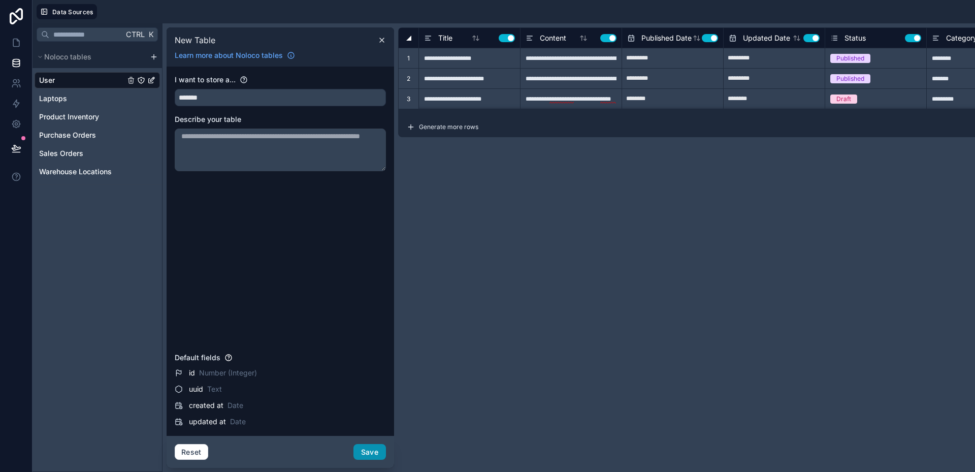
click at [371, 456] on button "Save" at bounding box center [370, 452] width 33 height 16
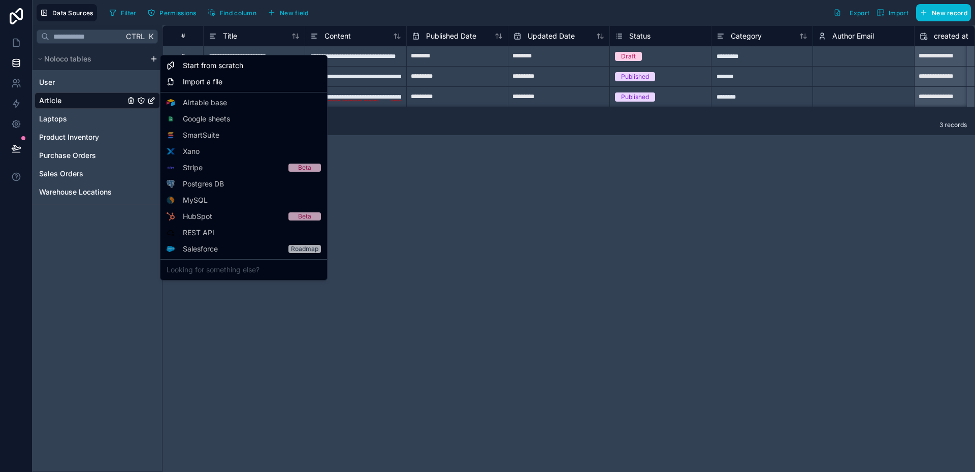
click at [154, 58] on html "**********" at bounding box center [487, 236] width 975 height 472
click at [208, 297] on html "**********" at bounding box center [487, 236] width 975 height 472
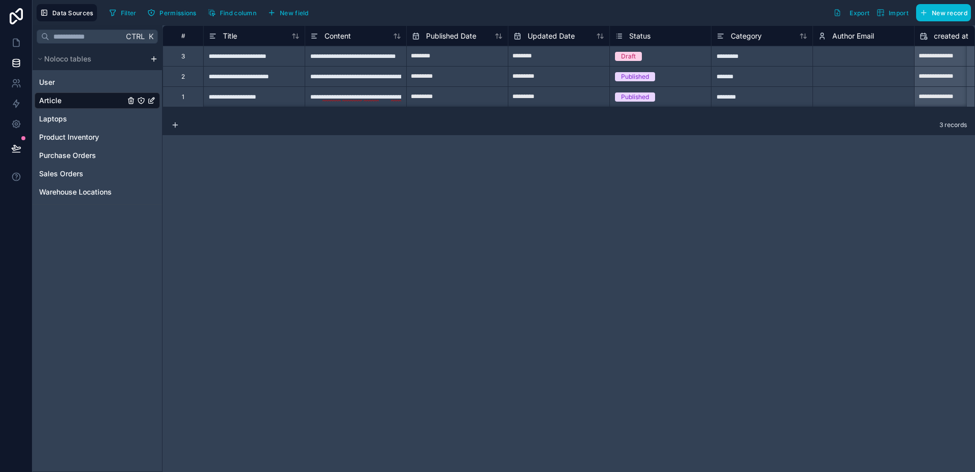
drag, startPoint x: 50, startPoint y: 103, endPoint x: 250, endPoint y: 360, distance: 326.5
click at [250, 360] on div "**********" at bounding box center [569, 248] width 813 height 447
click at [42, 59] on icon "scrollable content" at bounding box center [40, 59] width 6 height 6
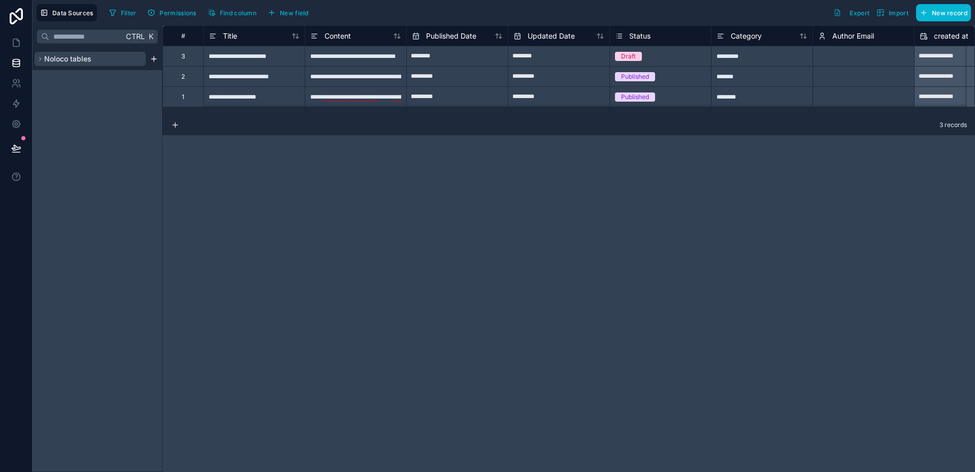
click at [42, 59] on icon "scrollable content" at bounding box center [40, 59] width 6 height 6
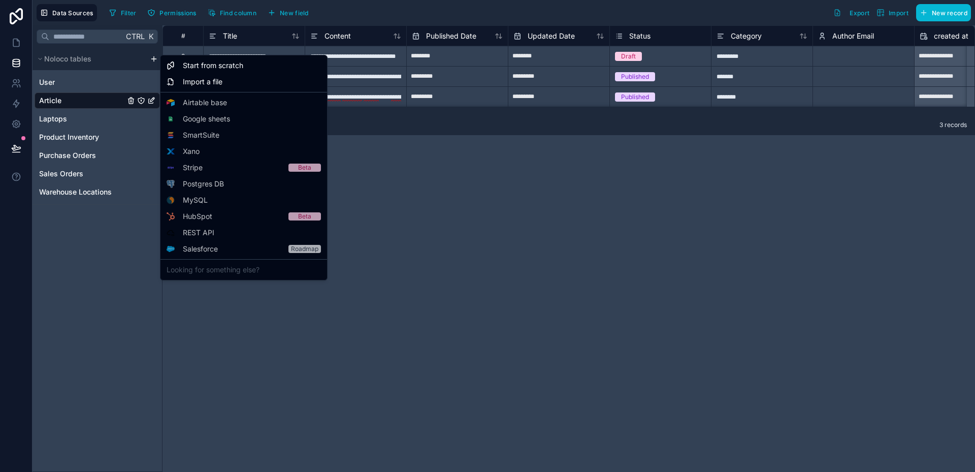
click at [156, 59] on html "**********" at bounding box center [487, 236] width 975 height 472
click at [200, 79] on span "Import a file" at bounding box center [203, 82] width 40 height 10
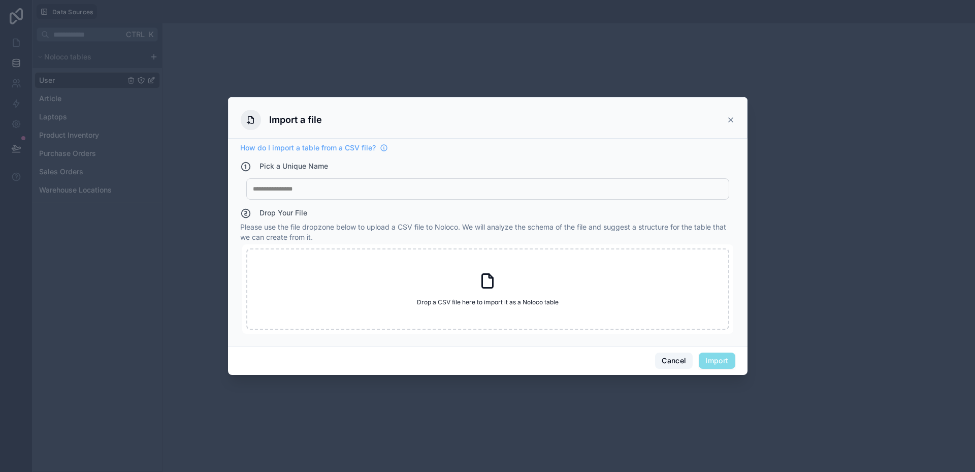
click at [674, 363] on button "Cancel" at bounding box center [674, 361] width 38 height 16
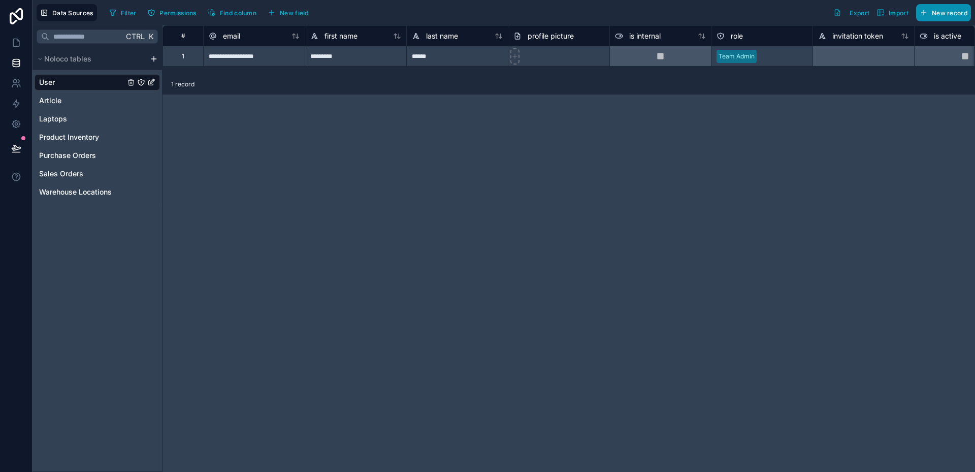
click at [928, 19] on button "New record" at bounding box center [943, 12] width 55 height 17
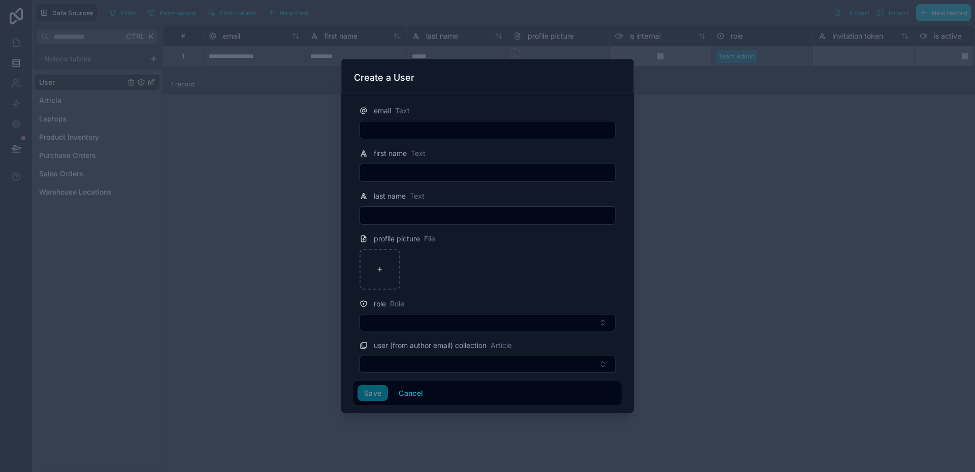
click at [650, 101] on div at bounding box center [487, 236] width 975 height 472
